Goal: Task Accomplishment & Management: Use online tool/utility

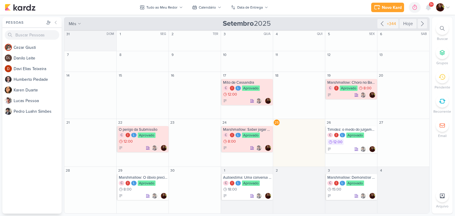
click at [429, 7] on span "9+" at bounding box center [430, 4] width 3 height 5
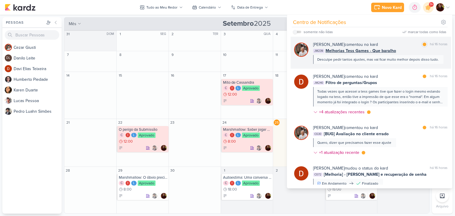
click at [400, 44] on div "[PERSON_NAME] comentou no kard marcar como lida há 16 horas" at bounding box center [380, 44] width 134 height 6
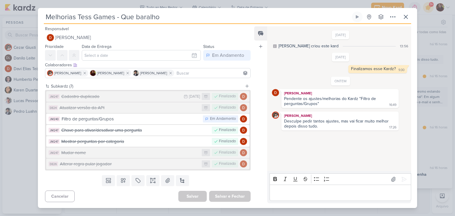
click at [342, 121] on div "Desculpe pedir tantos ajustes, mas vai ficar muito melhor depois disso tudo." at bounding box center [337, 124] width 106 height 10
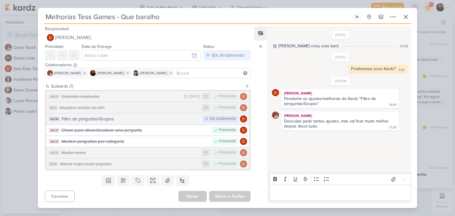
click at [134, 118] on div "Filtro de perguntas/Grupos" at bounding box center [131, 119] width 138 height 7
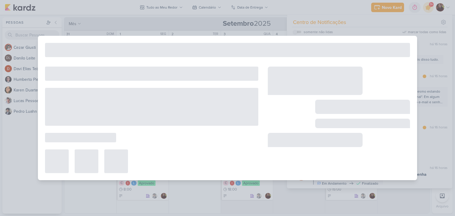
type input "Filtro de perguntas/Grupos"
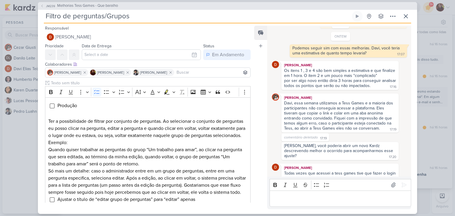
scroll to position [372, 0]
click at [335, 69] on div "Os itens 1 , 3 e 4 são bem simples a estimativa e que finalize em 1 hora. O ite…" at bounding box center [340, 73] width 112 height 10
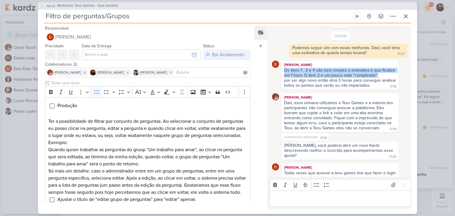
click at [335, 69] on div "Os itens 1 , 3 e 4 são bem simples a estimativa e que finalize em 1 hora. O ite…" at bounding box center [340, 73] width 112 height 10
click at [307, 72] on div "Os itens 1 , 3 e 4 são bem simples a estimativa e que finalize em 1 hora. O ite…" at bounding box center [340, 73] width 112 height 10
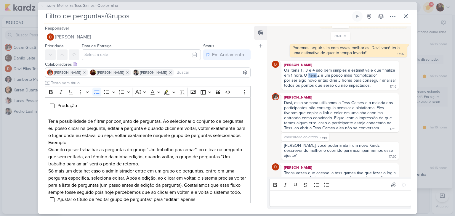
click at [307, 72] on div "Os itens 1 , 3 e 4 são bem simples a estimativa e que finalize em 1 hora. O ite…" at bounding box center [340, 73] width 112 height 10
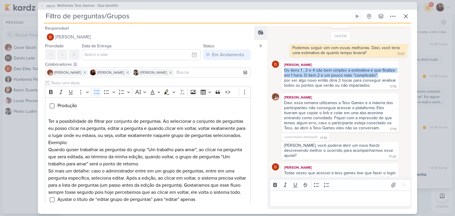
click at [307, 72] on div "Os itens 1 , 3 e 4 são bem simples a estimativa e que finalize em 1 hora. O ite…" at bounding box center [340, 73] width 112 height 10
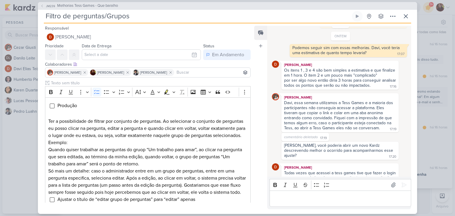
click at [305, 80] on div "por ser algo novo então diria 3 horas para conseguir analisar todos os pontos q…" at bounding box center [340, 83] width 113 height 10
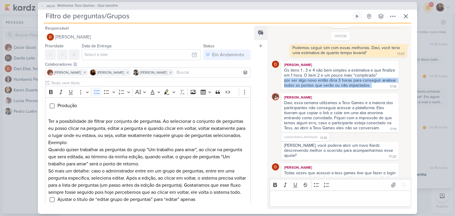
click at [305, 80] on div "por ser algo novo então diria 3 horas para conseguir analisar todos os pontos q…" at bounding box center [340, 83] width 113 height 10
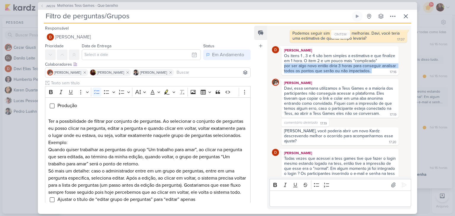
scroll to position [387, 0]
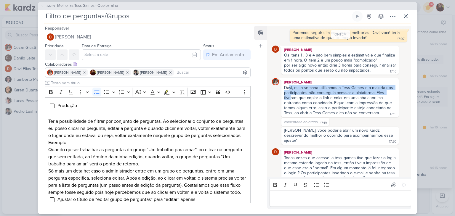
drag, startPoint x: 289, startPoint y: 86, endPoint x: 290, endPoint y: 94, distance: 8.0
click at [290, 94] on div "Davi, essa semana utilizamos a Tess Games e a maioria dos participantes não con…" at bounding box center [339, 100] width 110 height 30
click at [290, 97] on div "Davi, essa semana utilizamos a Tess Games e a maioria dos participantes não con…" at bounding box center [339, 100] width 110 height 30
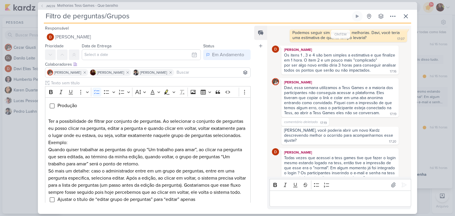
click at [311, 132] on div "[PERSON_NAME], você poderia abrir um novo Kardz descrevendo melhor o ocorrido p…" at bounding box center [339, 135] width 110 height 15
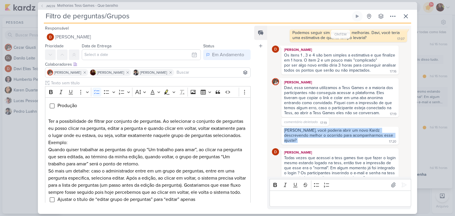
click at [311, 132] on div "[PERSON_NAME], você poderia abrir um novo Kardz descrevendo melhor o ocorrido p…" at bounding box center [339, 135] width 110 height 15
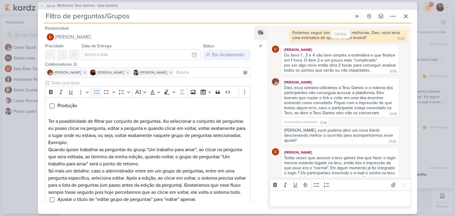
click at [295, 155] on div "Todas vezes que acessei a tess games tive que fazer o login mesmo estando logad…" at bounding box center [340, 167] width 113 height 25
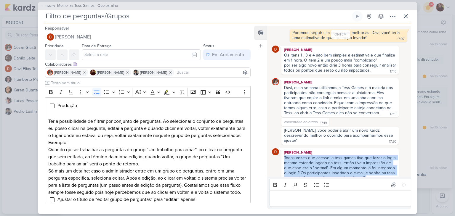
click at [295, 155] on div "Todas vezes que acessei a tess games tive que fazer o login mesmo estando logad…" at bounding box center [340, 167] width 113 height 25
click at [292, 161] on div "Todas vezes que acessei a tess games tive que fazer o login mesmo estando logad…" at bounding box center [340, 167] width 113 height 25
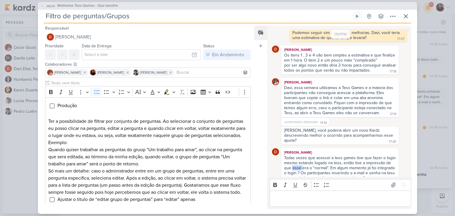
click at [292, 161] on div "Todas vezes que acessei a tess games tive que fazer o login mesmo estando logad…" at bounding box center [340, 167] width 113 height 25
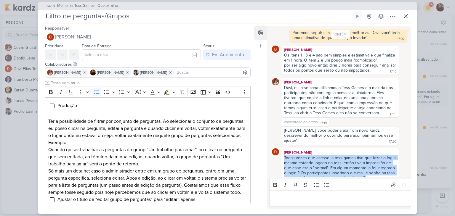
click at [292, 161] on div "Todas vezes que acessei a tess games tive que fazer o login mesmo estando logad…" at bounding box center [340, 167] width 113 height 25
click at [298, 157] on div "Todas vezes que acessei a tess games tive que fazer o login mesmo estando logad…" at bounding box center [340, 167] width 113 height 25
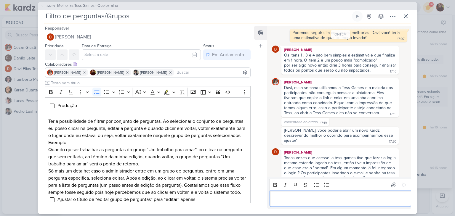
click at [316, 196] on p "Editor editing area: main" at bounding box center [339, 198] width 135 height 7
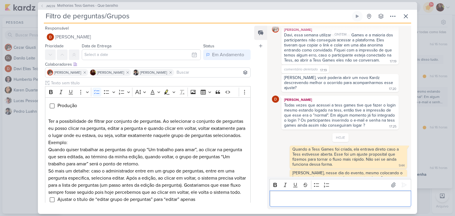
scroll to position [453, 0]
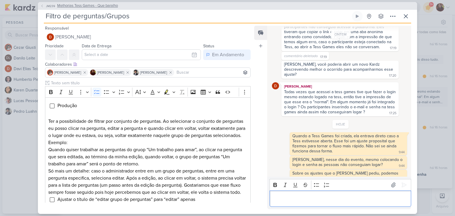
click at [84, 7] on span "Melhorias Tess Games - Que baralho" at bounding box center [87, 6] width 61 height 6
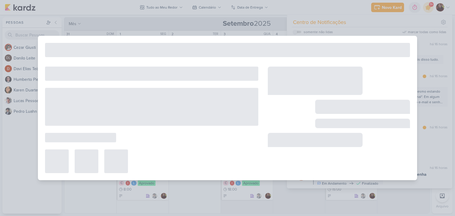
type input "Melhorias Tess Games - Que baralho"
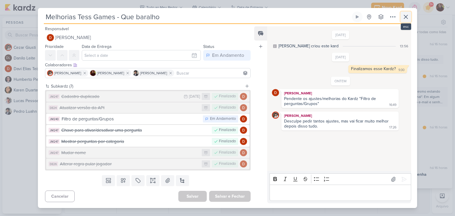
click at [408, 16] on icon at bounding box center [405, 16] width 7 height 7
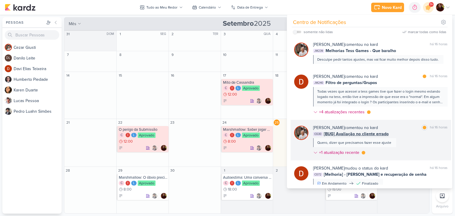
click at [415, 136] on div "CG30 [BUG] Avaliação no cliente errado" at bounding box center [380, 134] width 134 height 6
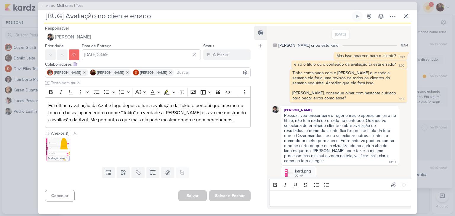
scroll to position [101, 0]
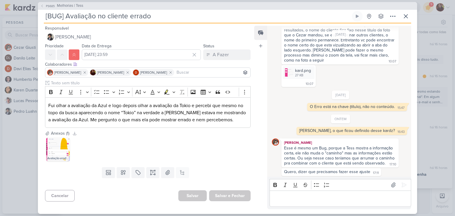
click at [307, 149] on div "Esse é mesmo um Bug, porque a Tess mostra a informação certa, ele não muda o "c…" at bounding box center [340, 156] width 112 height 20
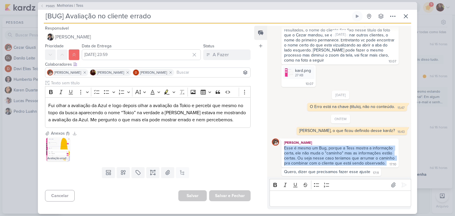
click at [307, 149] on div "Esse é mesmo um Bug, porque a Tess mostra a informação certa, ele não muda o "c…" at bounding box center [340, 156] width 112 height 20
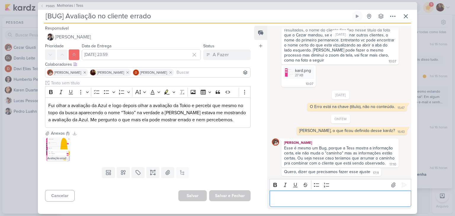
click at [312, 204] on div "Editor editing area: main" at bounding box center [339, 199] width 141 height 16
click at [52, 150] on img at bounding box center [58, 150] width 24 height 24
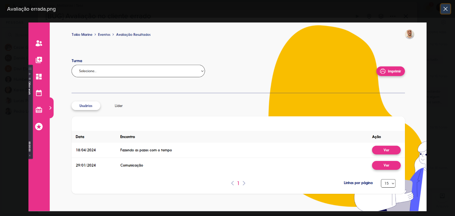
click at [448, 7] on icon at bounding box center [445, 8] width 7 height 7
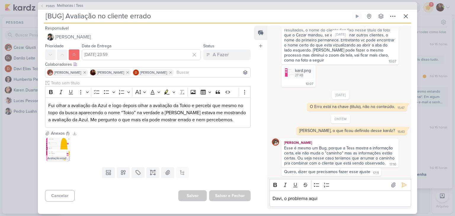
click at [339, 198] on p "Davi, o problema aqui" at bounding box center [339, 198] width 135 height 7
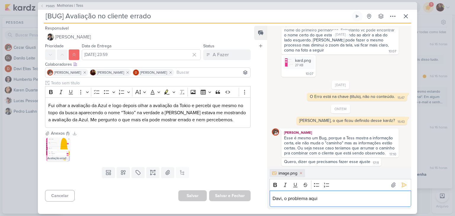
click at [338, 199] on p "Davi, o problema aqui" at bounding box center [339, 198] width 135 height 7
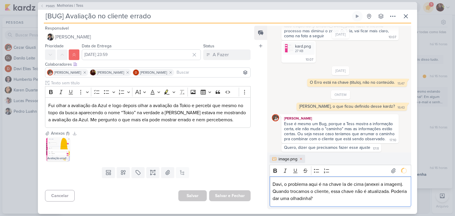
scroll to position [148, 0]
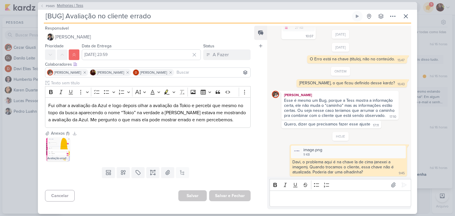
click at [75, 4] on span "Melhorias | Tess" at bounding box center [70, 6] width 26 height 6
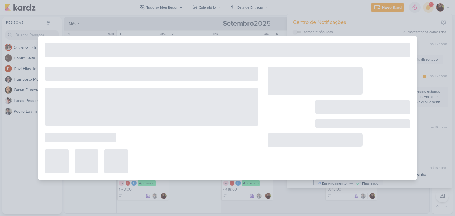
type input "Melhorias | Tess"
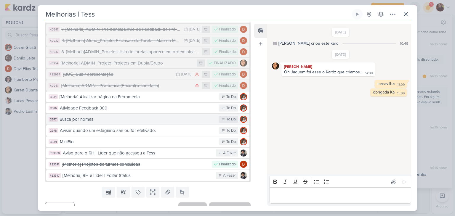
scroll to position [437, 0]
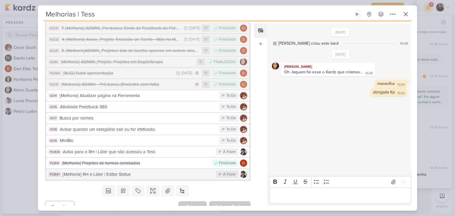
click at [99, 171] on div "[Melhoria] RH e Líder | Editar Status" at bounding box center [137, 174] width 150 height 7
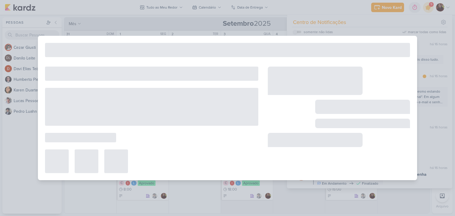
type input "[Melhoria] RH e Líder | Editar Status"
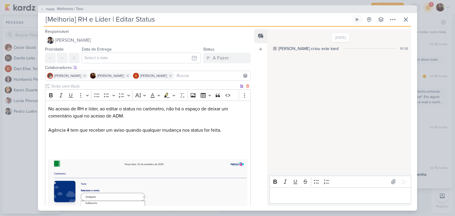
click at [75, 131] on p "Agência 4 tem que receber um aviso quando qualquer mudança nos status for feita." at bounding box center [147, 130] width 199 height 7
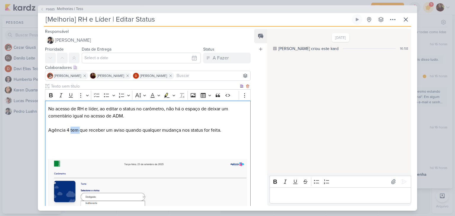
click at [75, 131] on p "Agência 4 tem que receber um aviso quando qualquer mudança nos status for feita." at bounding box center [147, 130] width 199 height 7
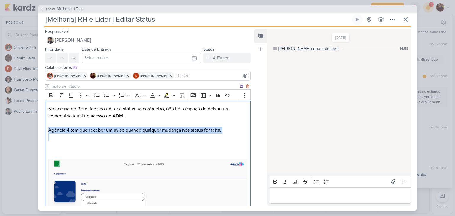
click at [75, 131] on p "Agência 4 tem que receber um aviso quando qualquer mudança nos status for feita." at bounding box center [147, 130] width 199 height 7
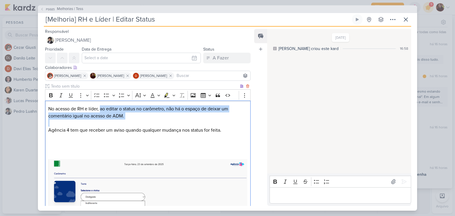
drag, startPoint x: 101, startPoint y: 108, endPoint x: 108, endPoint y: 123, distance: 16.8
click at [108, 123] on div "No acesso de RH e líder, ao editar o status no carômetro, não há o espaço de de…" at bounding box center [147, 182] width 205 height 162
click at [108, 123] on p "Editor editing area: main" at bounding box center [147, 123] width 199 height 7
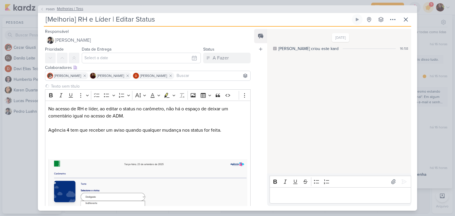
click at [57, 10] on span "Melhorias | Tess" at bounding box center [70, 9] width 26 height 6
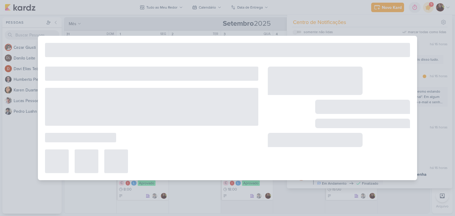
type input "Melhorias | Tess"
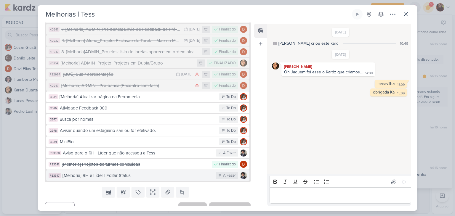
scroll to position [437, 0]
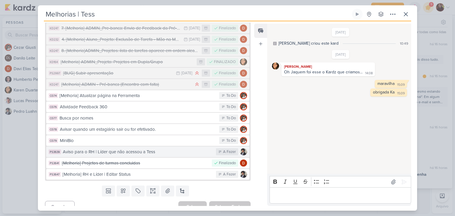
click at [104, 149] on div "Aviso para o RH | Líder que não acessou a Tess" at bounding box center [138, 152] width 150 height 7
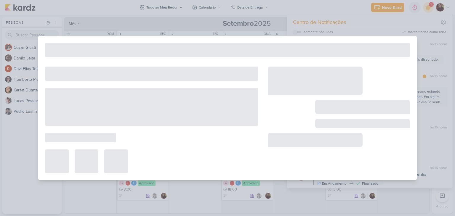
type input "Aviso para o RH | Líder que não acessou a Tess"
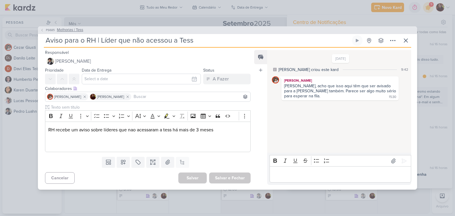
click at [61, 31] on span "Melhorias | Tess" at bounding box center [70, 30] width 26 height 6
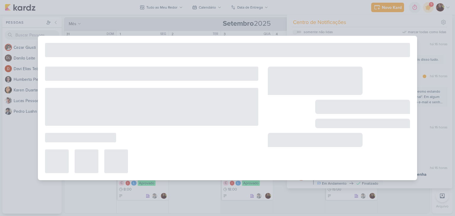
type input "Melhorias | Tess"
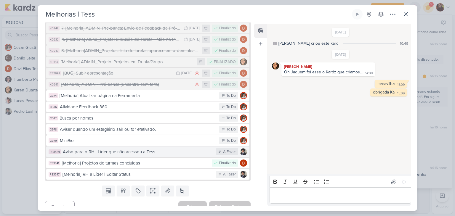
click at [93, 148] on button "PS3639 Aviso para o RH | Líder que não acessou a Tess A Fazer" at bounding box center [147, 151] width 203 height 11
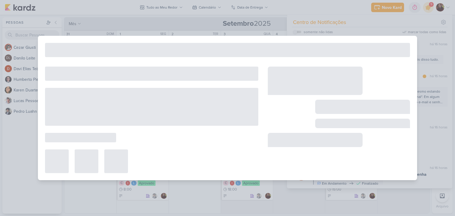
type input "Aviso para o RH | Líder que não acessou a Tess"
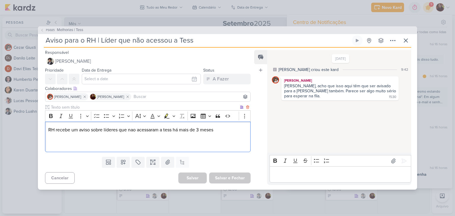
click at [58, 131] on p "RH recebe um aviso sobre líderes que nao acessaram a tess há mais de 3 meses" at bounding box center [147, 129] width 199 height 7
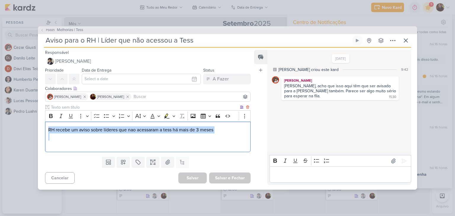
drag, startPoint x: 48, startPoint y: 128, endPoint x: 133, endPoint y: 156, distance: 88.8
click at [55, 139] on div "RH recebe um aviso sobre líderes que nao acessaram a tess há mais de 3 meses" at bounding box center [147, 137] width 205 height 30
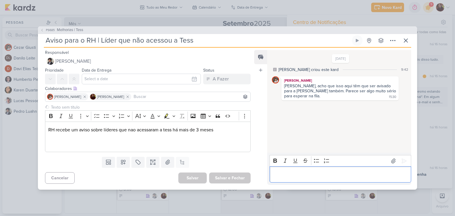
click at [289, 173] on p "Editor editing area: main" at bounding box center [339, 174] width 135 height 7
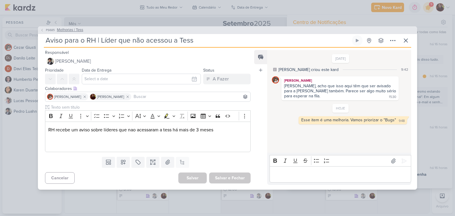
click at [69, 32] on span "Melhorias | Tess" at bounding box center [70, 30] width 26 height 6
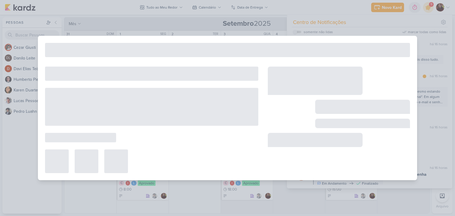
type input "Melhorias | Tess"
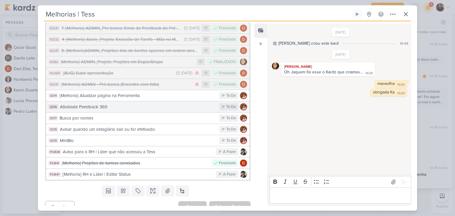
click at [120, 104] on div "Atividade Feedback 360" at bounding box center [138, 107] width 156 height 7
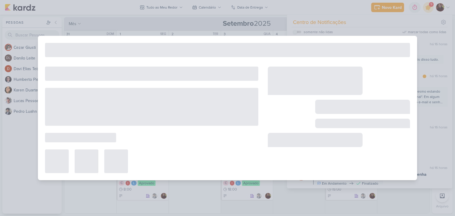
type input "Atividade Feedback 360"
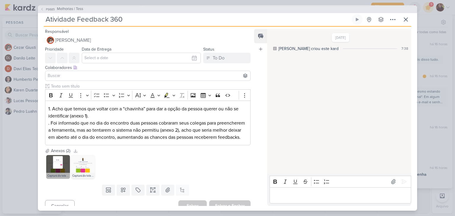
click at [46, 19] on input "Atividade Feedback 360" at bounding box center [197, 19] width 307 height 11
type input "Melhoria Atividade Feedback 360"
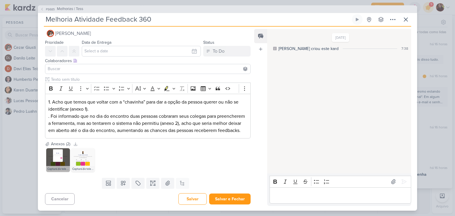
scroll to position [14, 0]
click at [220, 201] on button "Salvar e Fechar" at bounding box center [229, 199] width 41 height 11
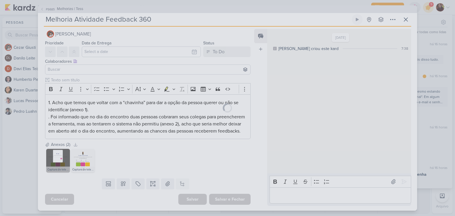
scroll to position [13, 0]
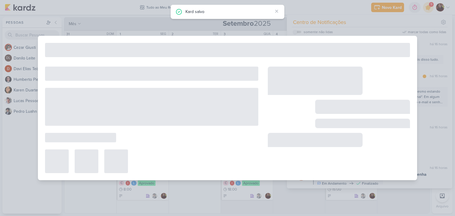
type input "Melhorias | Tess"
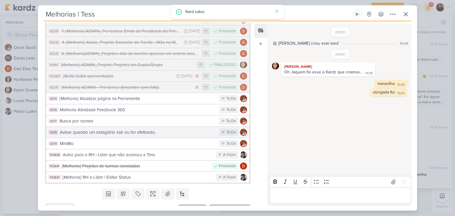
scroll to position [437, 0]
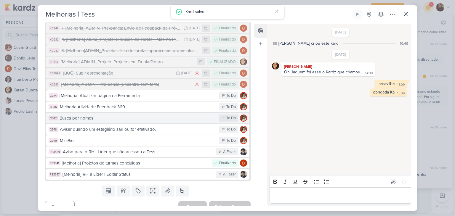
click at [121, 115] on div "Busca por nomes" at bounding box center [137, 118] width 157 height 7
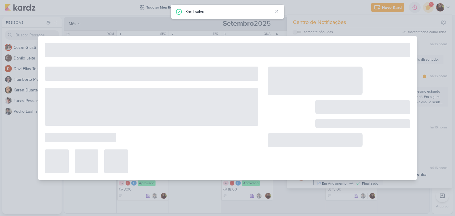
type input "Busca por nomes"
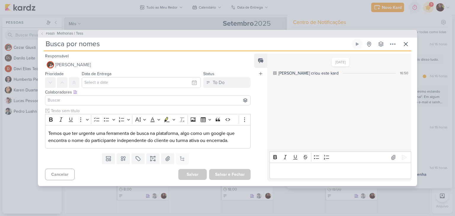
click at [47, 46] on input "Busca por nomes" at bounding box center [197, 44] width 307 height 11
type input "Melhoria Busca por nomes"
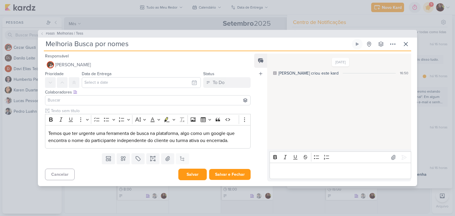
type input "Melhoria Busca por nomes"
drag, startPoint x: 202, startPoint y: 175, endPoint x: 147, endPoint y: 122, distance: 77.0
click at [201, 175] on button "Salvar" at bounding box center [192, 175] width 28 height 12
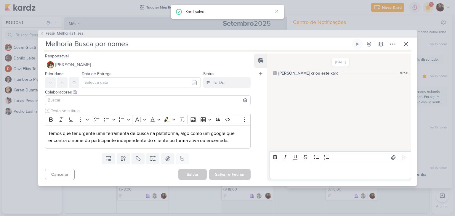
click at [67, 33] on span "Melhorias | Tess" at bounding box center [70, 34] width 26 height 6
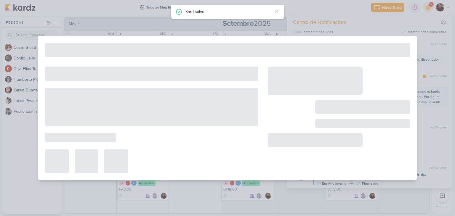
type input "Melhorias | Tess"
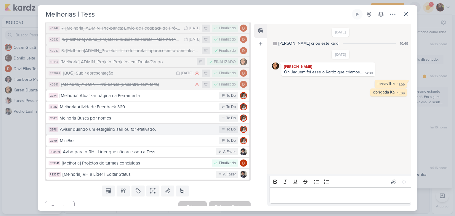
click at [159, 126] on div "Avisar quando um estagiário sair ou for efetivado." at bounding box center [138, 129] width 156 height 7
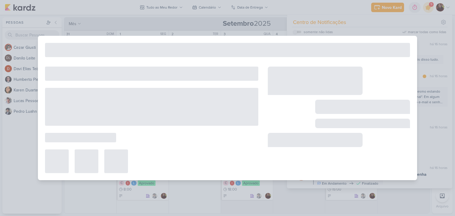
type input "Avisar quando um estagiário sair ou for efetivado."
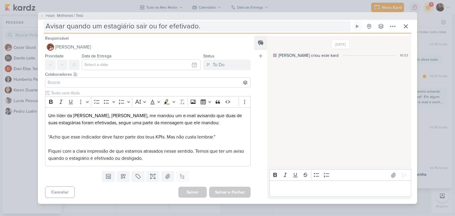
click at [45, 26] on input "Avisar quando um estagiário sair ou for efetivado." at bounding box center [197, 26] width 307 height 11
type input "Melhorias Avisar quando um estagiário sair ou for efetivado."
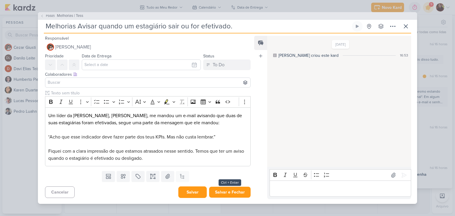
type input "Melhorias Avisar quando um estagiário sair ou for efetivado."
click at [192, 191] on button "Salvar" at bounding box center [192, 192] width 28 height 12
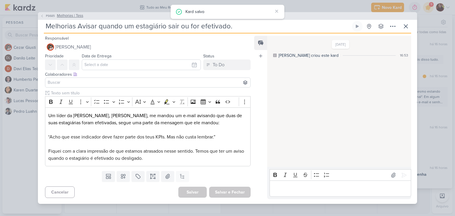
click at [59, 16] on span "Melhorias | Tess" at bounding box center [70, 16] width 26 height 6
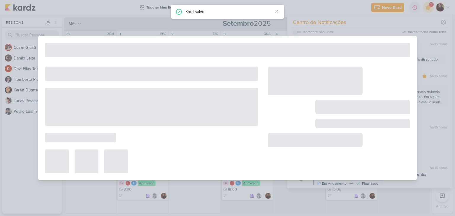
type input "Melhorias | Tess"
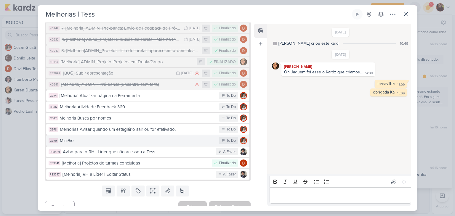
click at [112, 137] on div "MiniBio" at bounding box center [138, 140] width 156 height 7
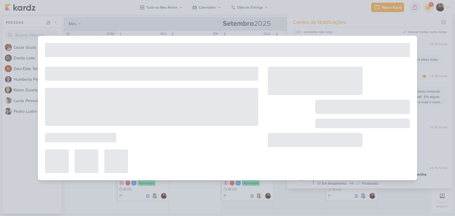
type input "MiniBio"
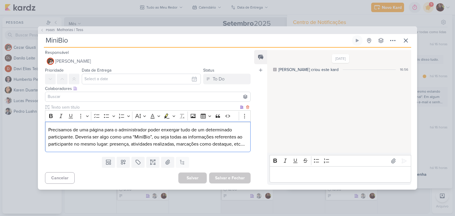
drag, startPoint x: 111, startPoint y: 134, endPoint x: 117, endPoint y: 148, distance: 15.4
click at [117, 148] on p "Precisamos de uma página para o administrador poder enxergar tudo de um determi…" at bounding box center [147, 136] width 199 height 21
click at [130, 136] on p "Precisamos de uma página para o administrador poder enxergar tudo de um determi…" at bounding box center [147, 136] width 199 height 21
click at [294, 177] on p "Editor editing area: main" at bounding box center [339, 174] width 135 height 7
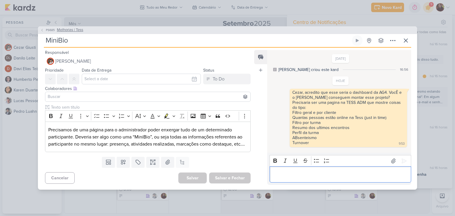
click at [63, 27] on span "Melhorias | Tess" at bounding box center [70, 30] width 26 height 6
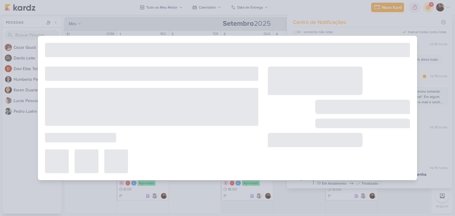
type input "Melhorias | Tess"
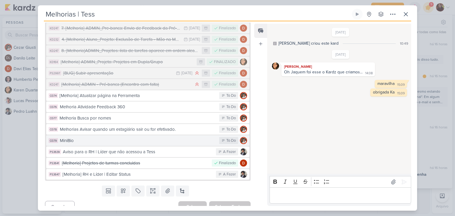
click at [62, 137] on div "MiniBio" at bounding box center [138, 140] width 156 height 7
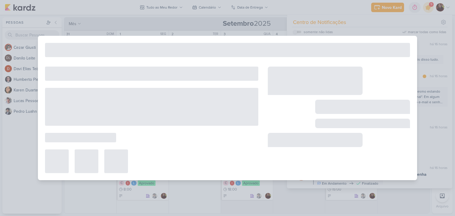
type input "MiniBio"
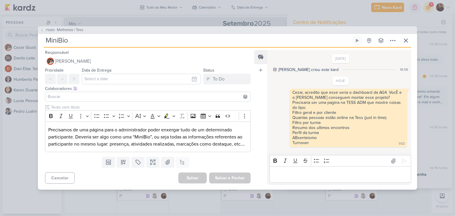
click at [46, 37] on input "MiniBio" at bounding box center [197, 40] width 307 height 11
type input "Melhoria MiniBio"
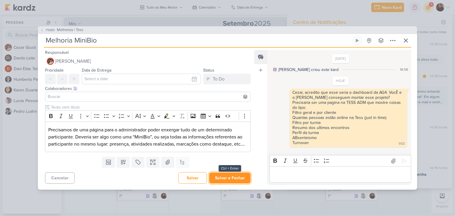
click at [219, 181] on button "Salvar e Fechar" at bounding box center [229, 178] width 41 height 11
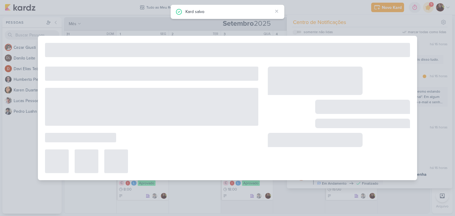
type input "Melhorias | Tess"
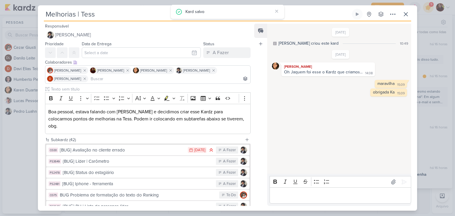
click at [289, 135] on div "[DATE] [PERSON_NAME] criou este kard 10:49 [DATE] [PERSON_NAME] 14:08" at bounding box center [338, 98] width 143 height 149
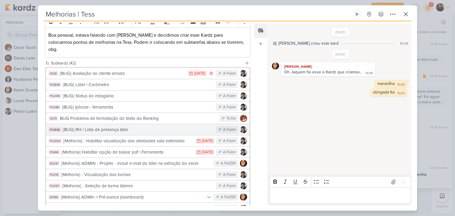
scroll to position [77, 0]
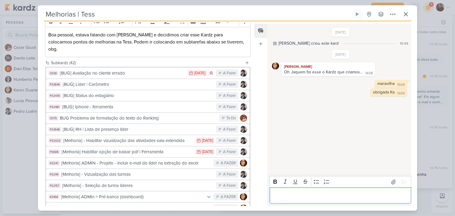
click at [283, 189] on div "Editor editing area: main" at bounding box center [339, 195] width 141 height 16
